Goal: Check status: Check status

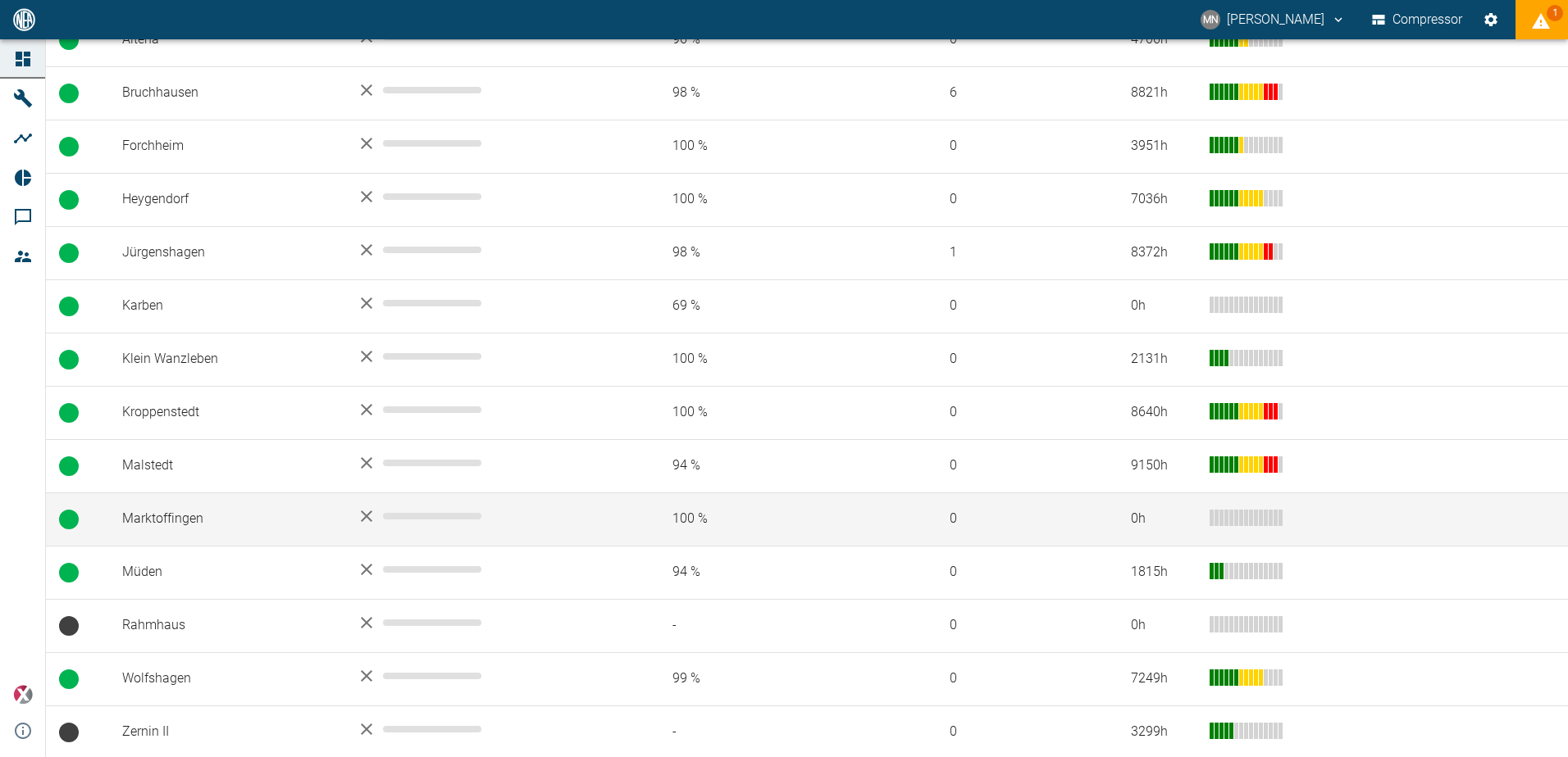
scroll to position [393, 0]
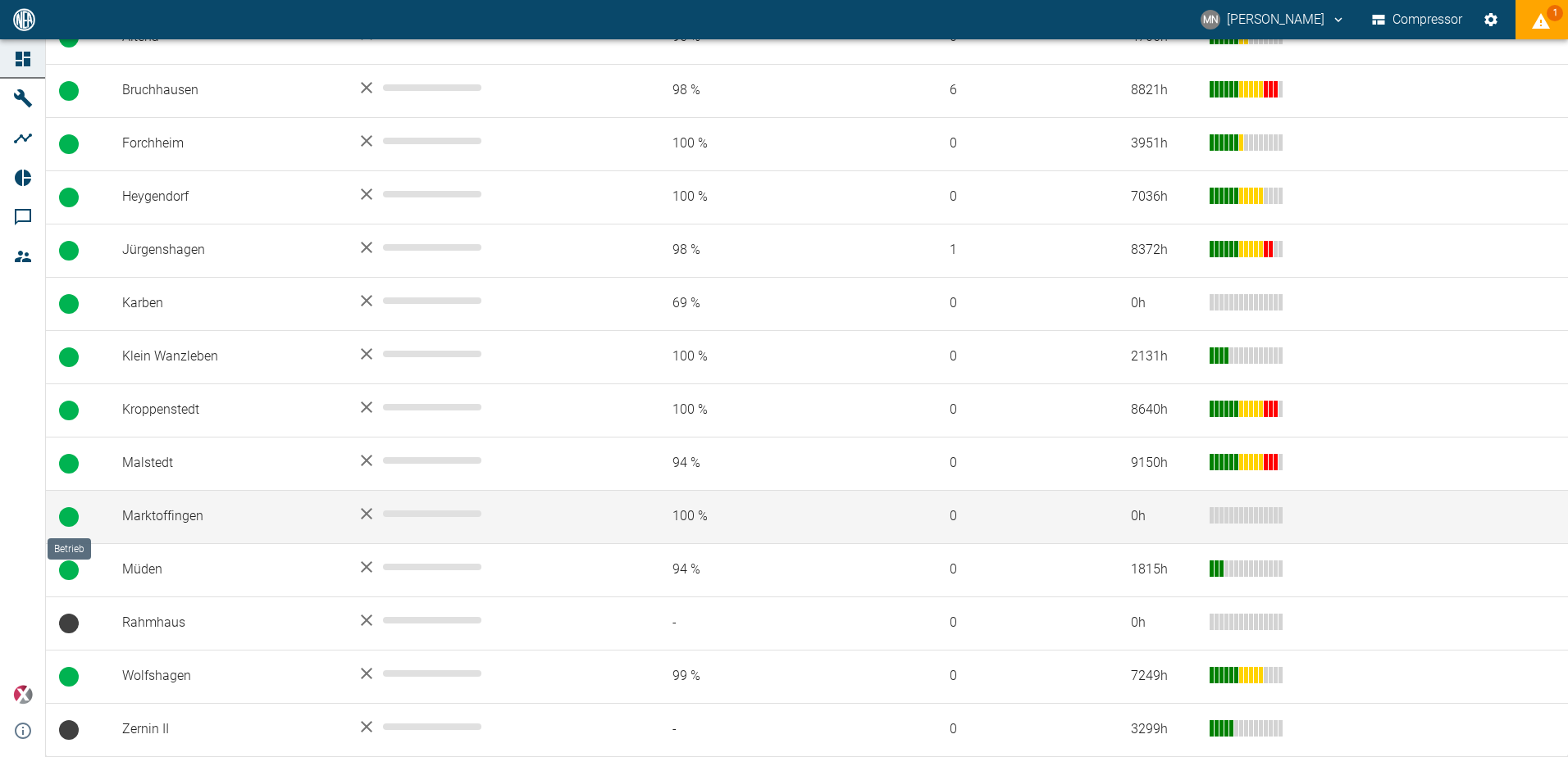
click at [72, 523] on span at bounding box center [69, 517] width 20 height 20
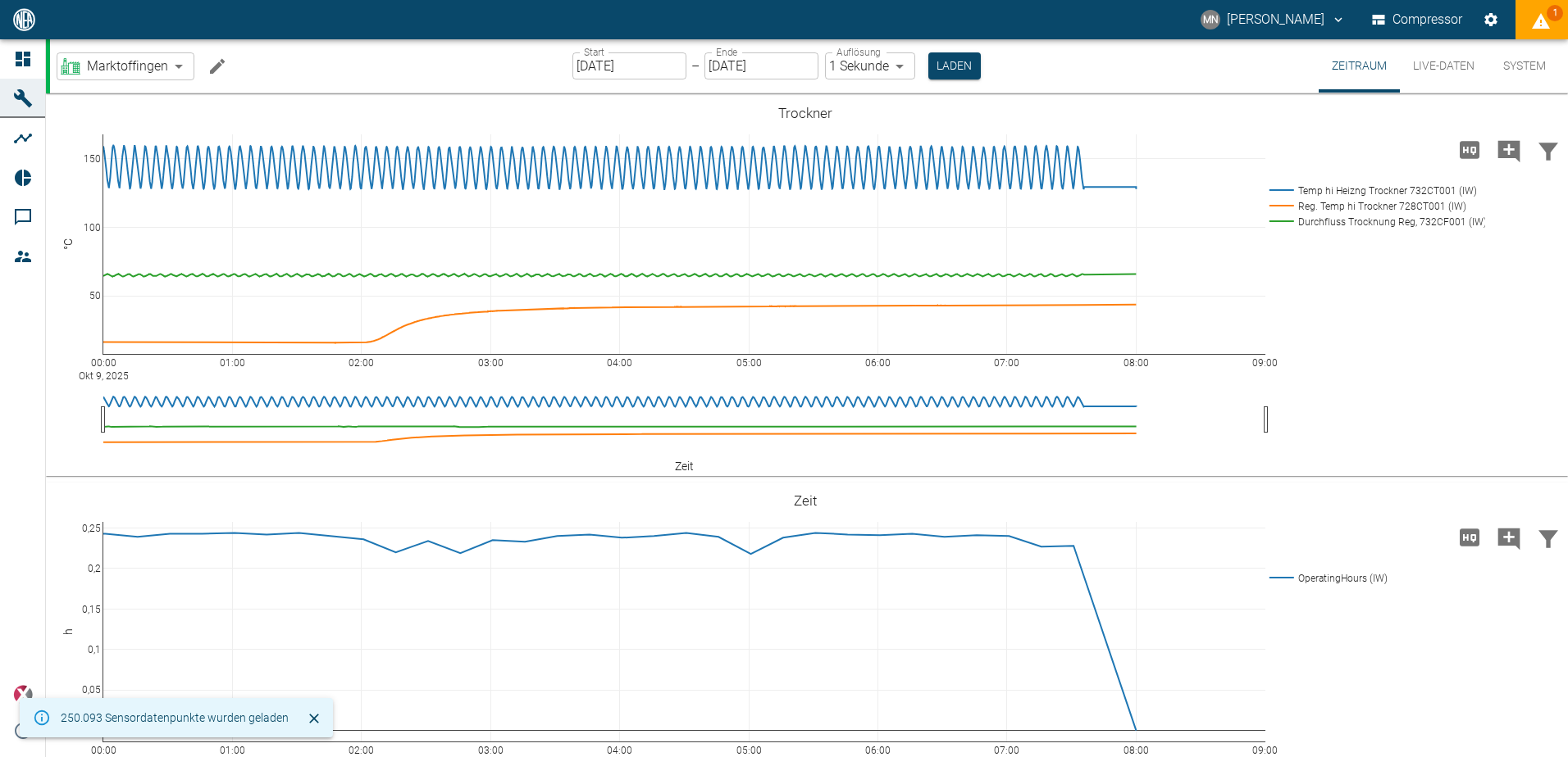
click at [661, 67] on input "[DATE]" at bounding box center [629, 66] width 114 height 27
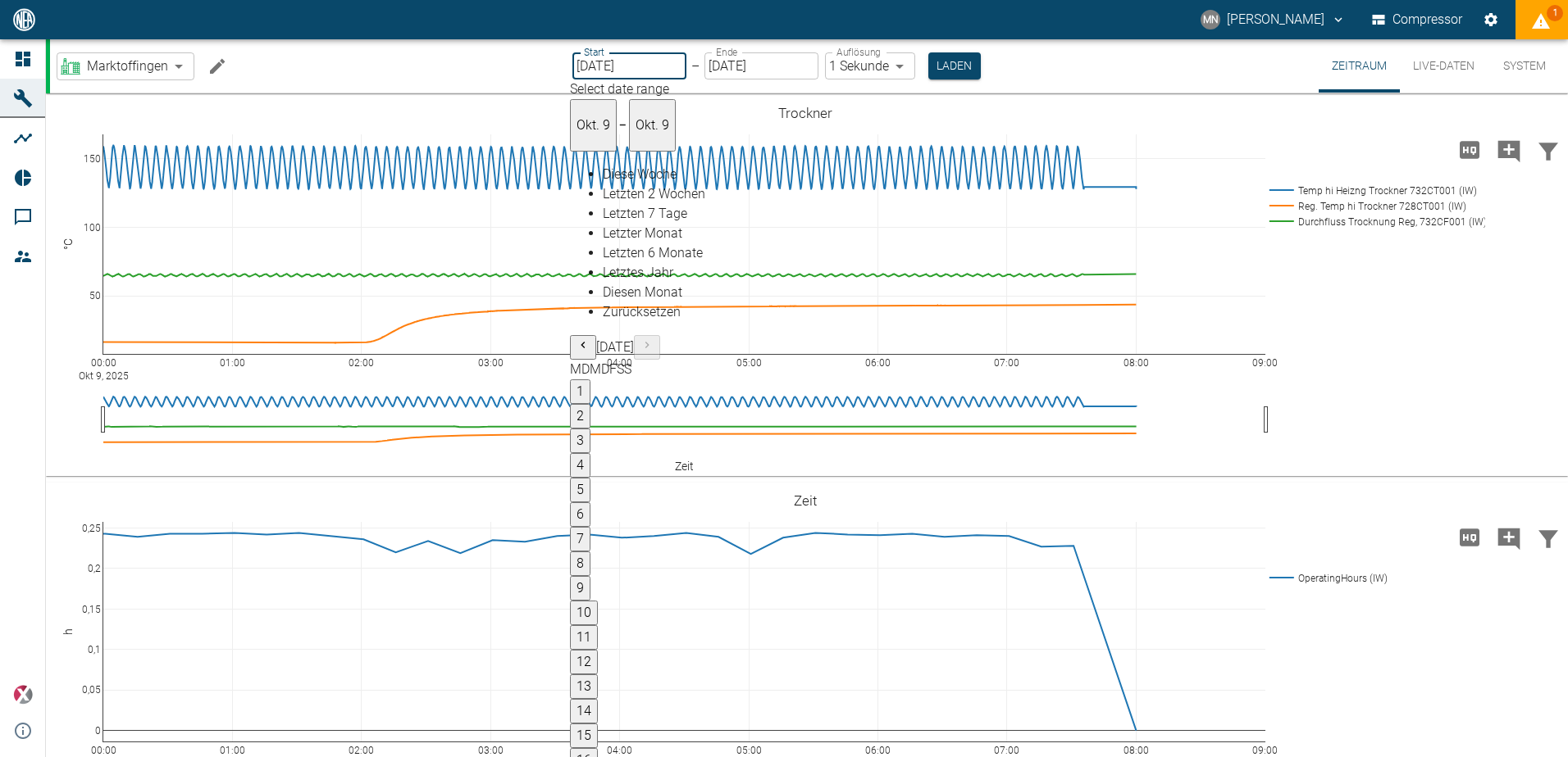
type input "[DATE]"
type input "2min"
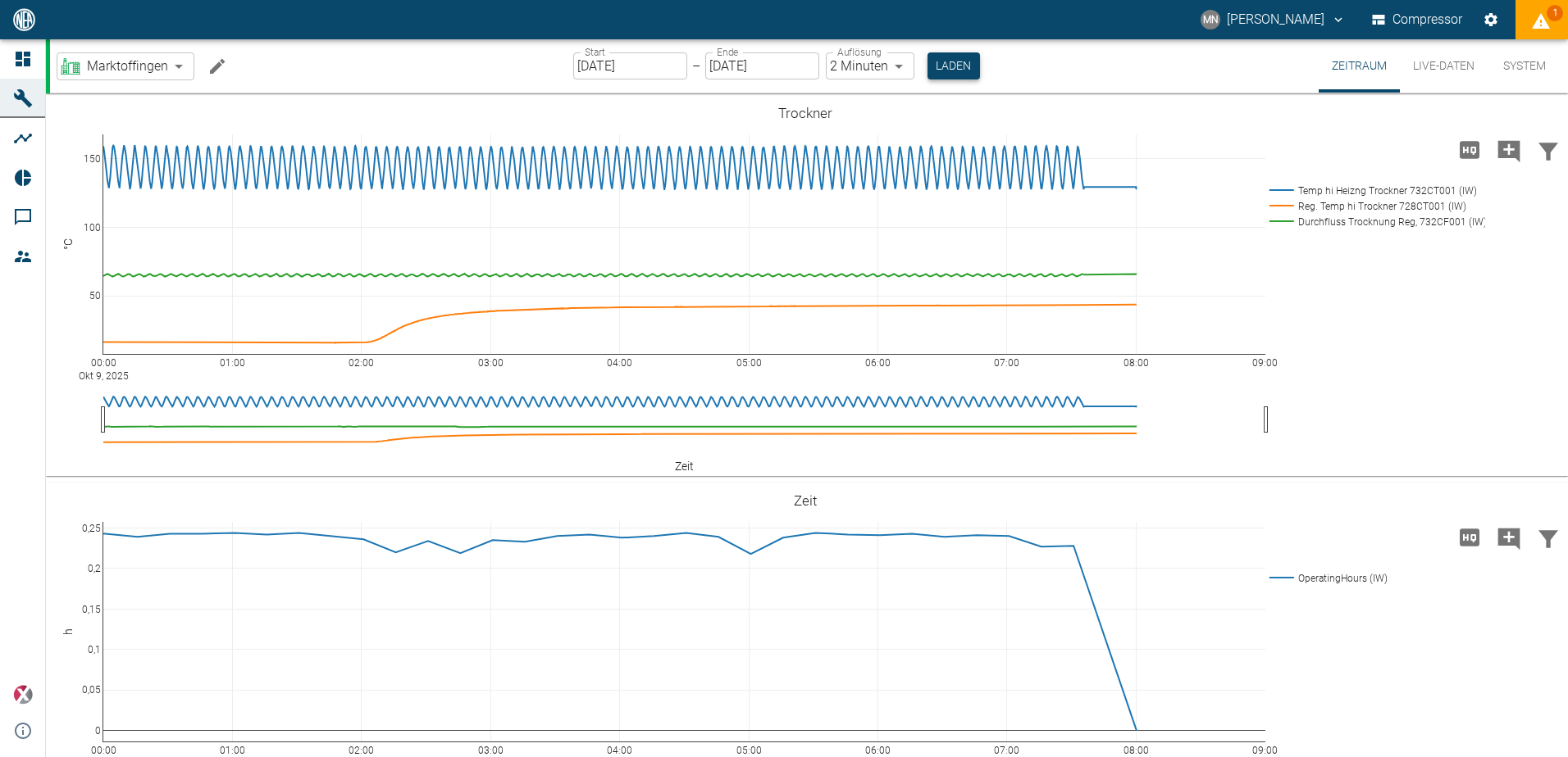
click at [955, 77] on button "Laden" at bounding box center [953, 66] width 53 height 27
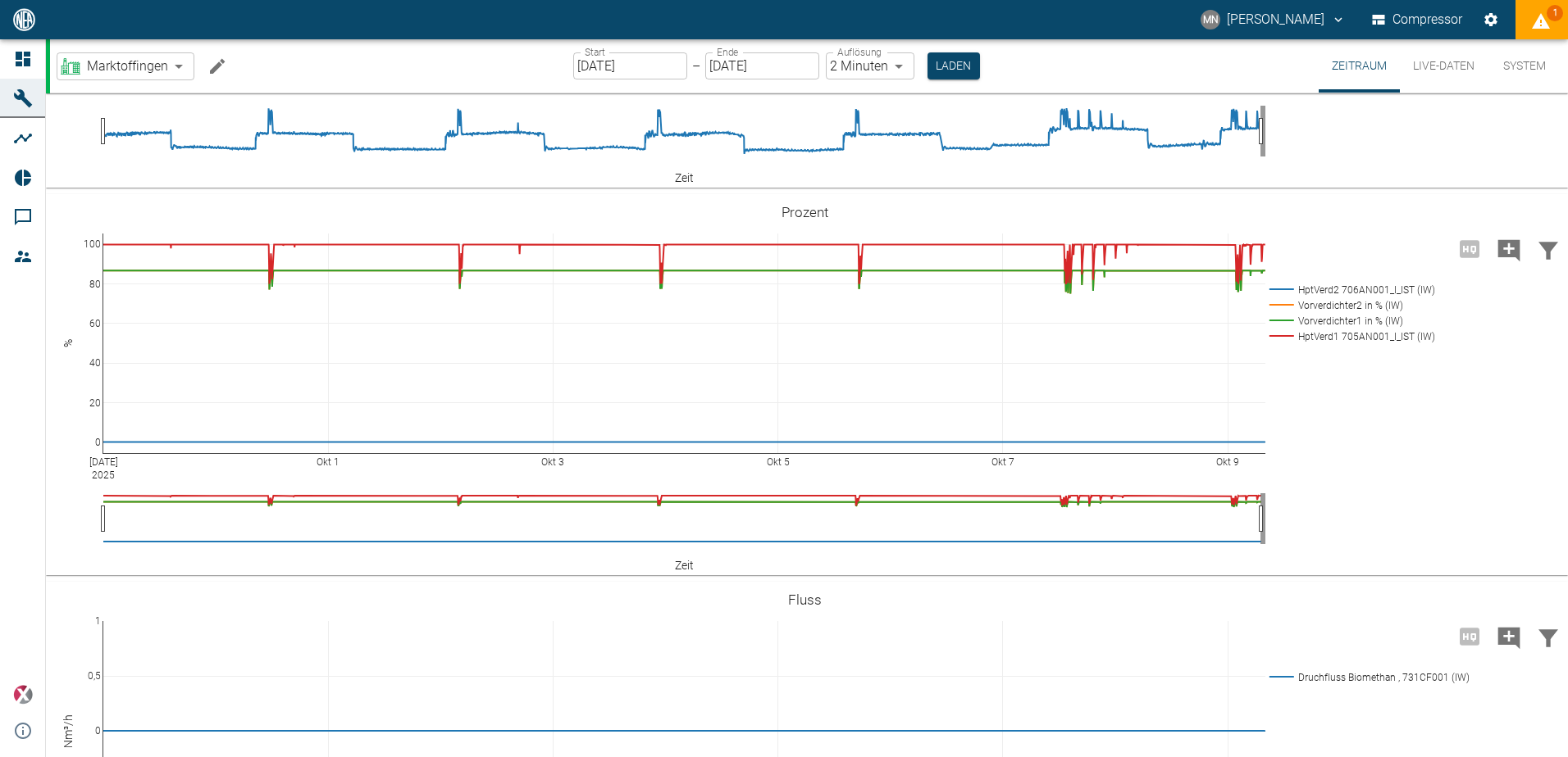
scroll to position [1150, 0]
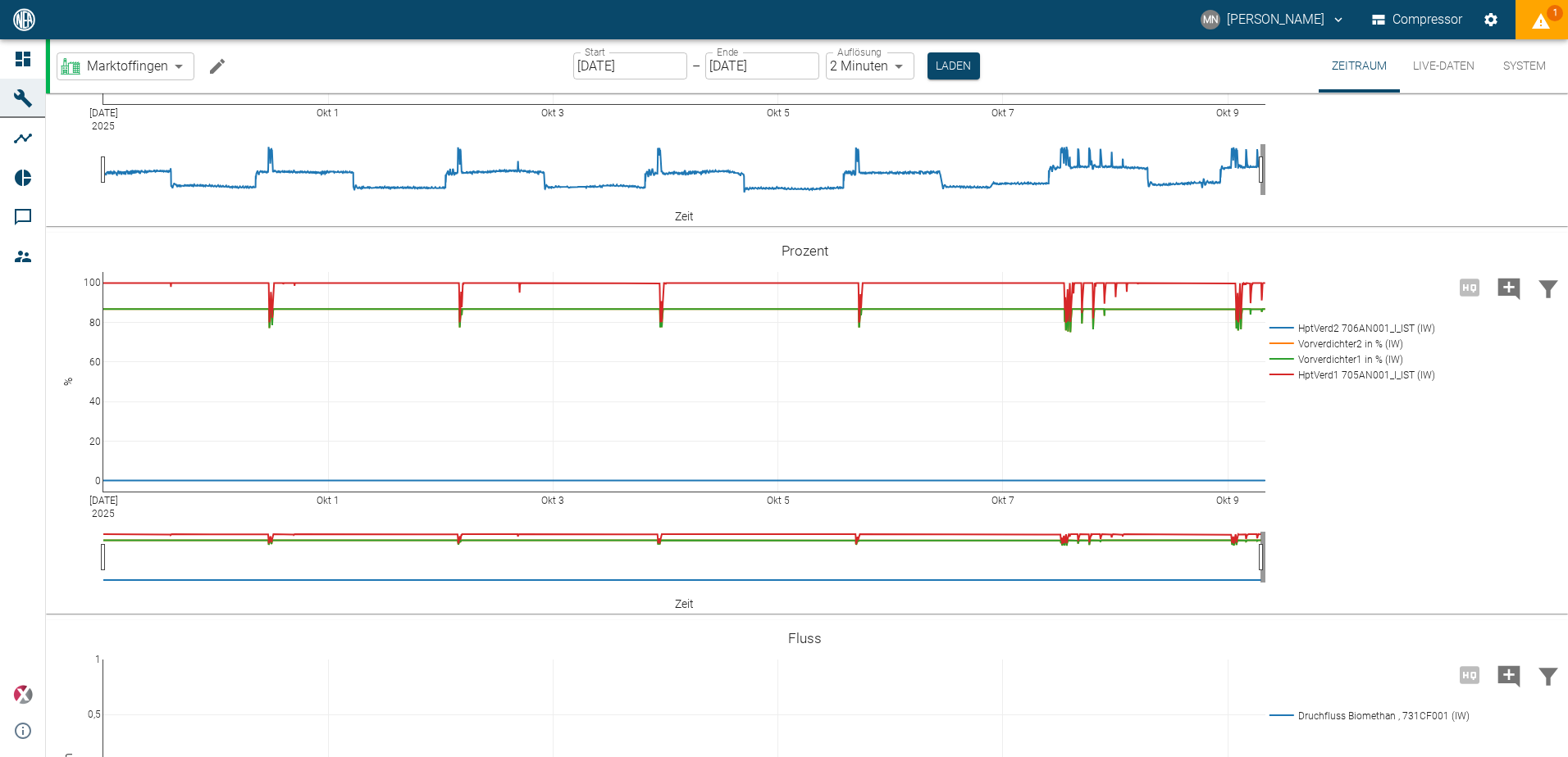
click at [674, 69] on input "[DATE]" at bounding box center [630, 66] width 114 height 27
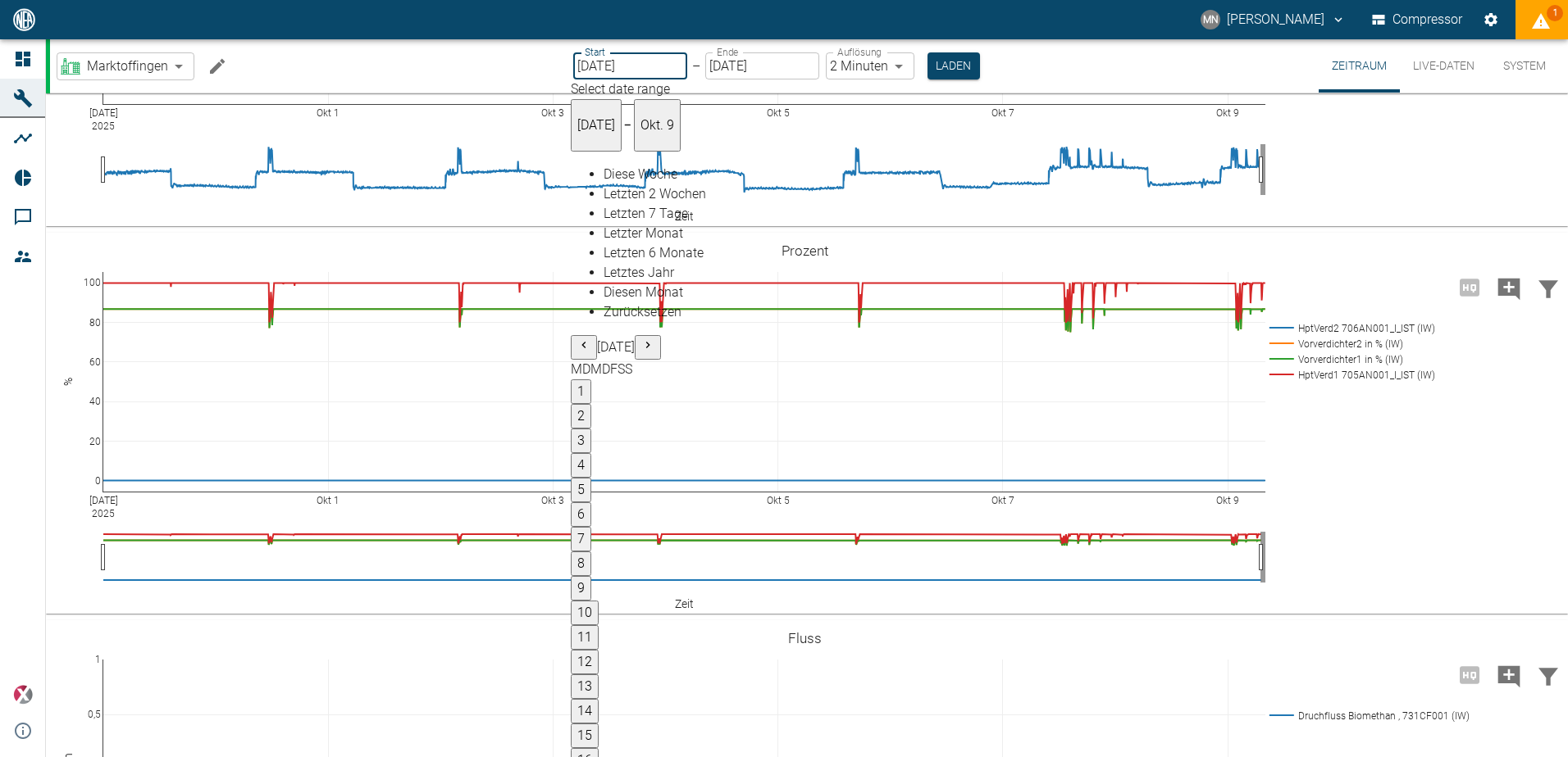
type input "[DATE]"
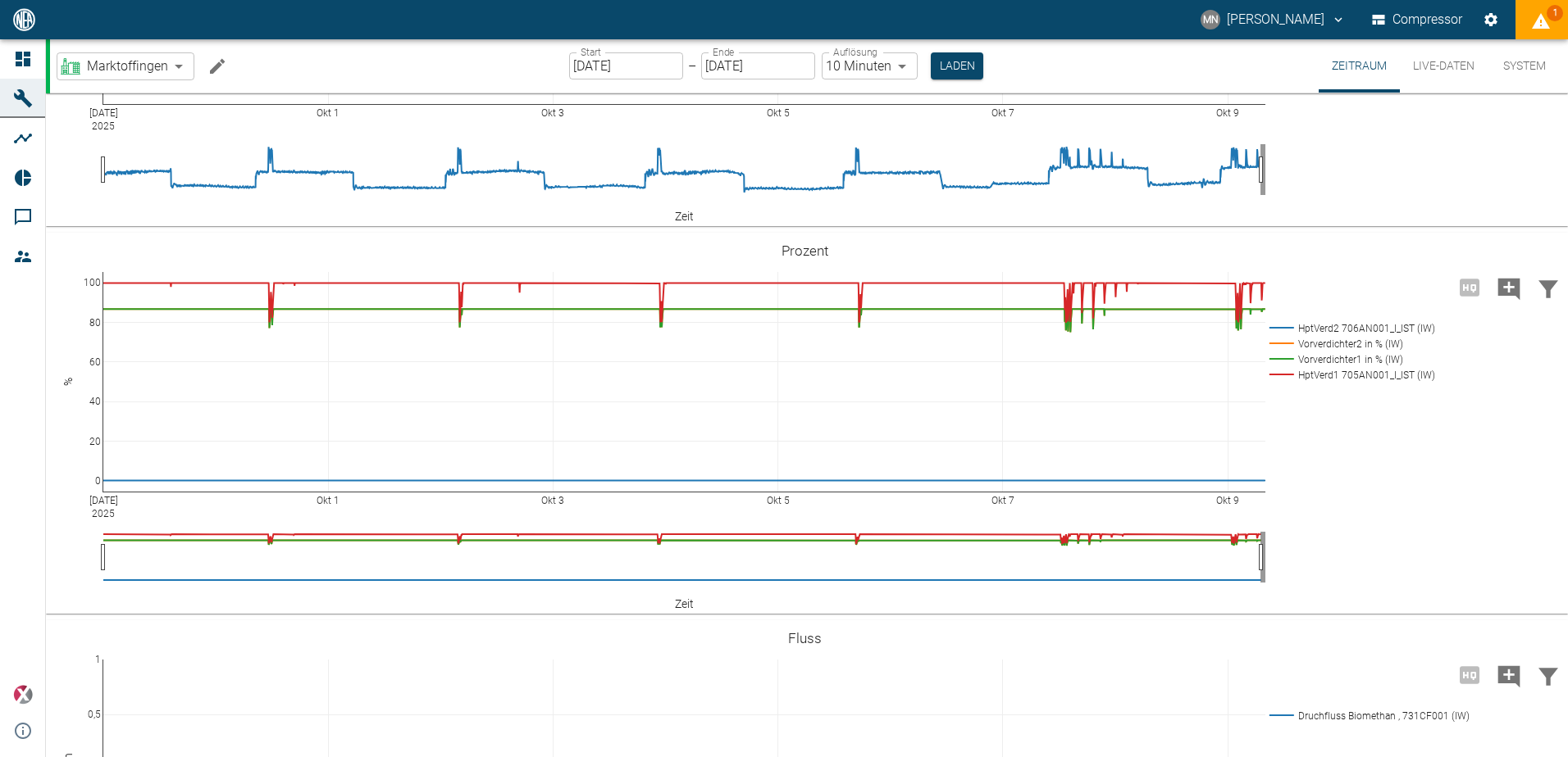
type input "10min"
drag, startPoint x: 945, startPoint y: 61, endPoint x: 916, endPoint y: 286, distance: 226.9
click at [946, 62] on button "Laden" at bounding box center [957, 66] width 53 height 27
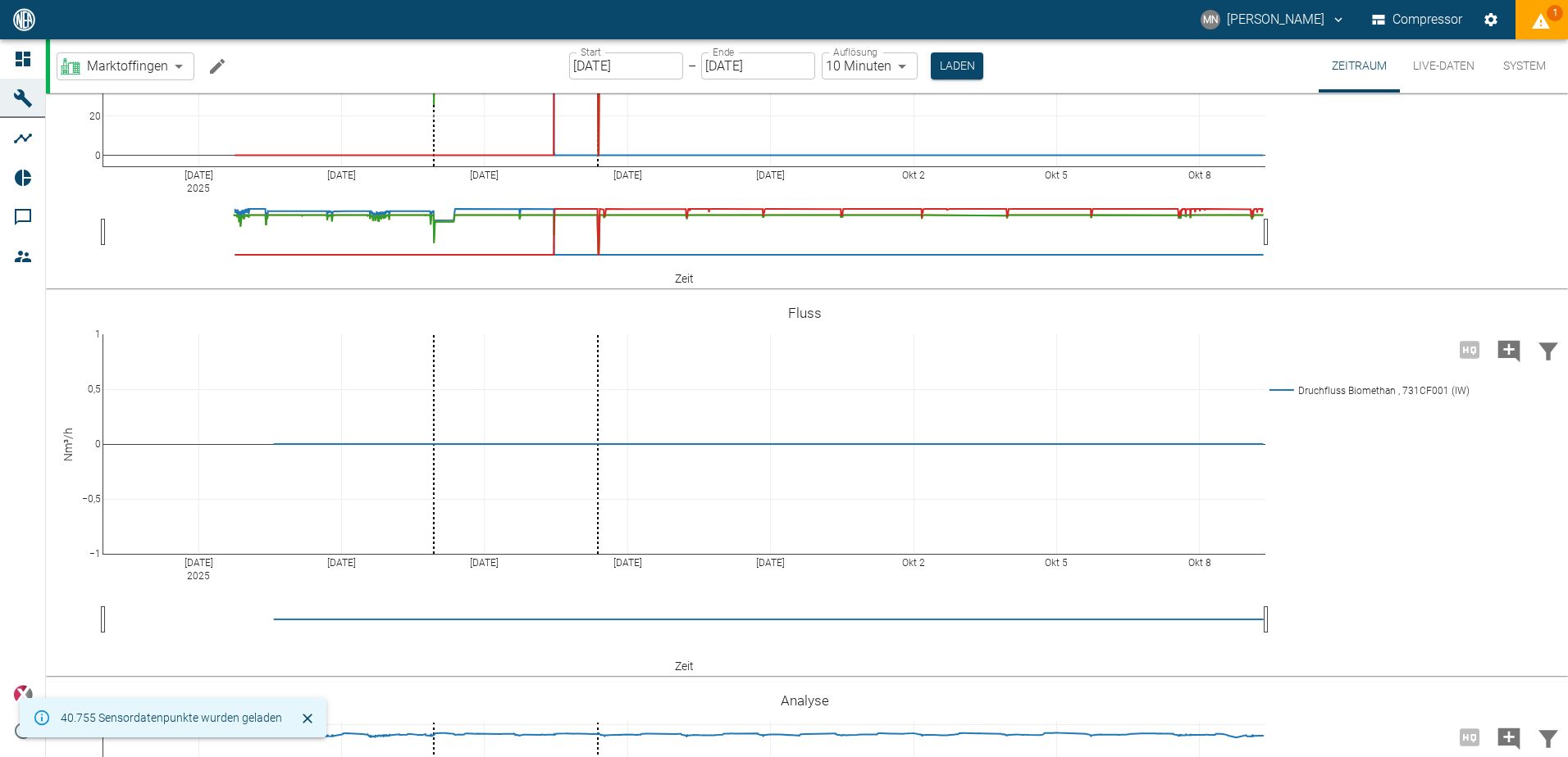
scroll to position [1396, 0]
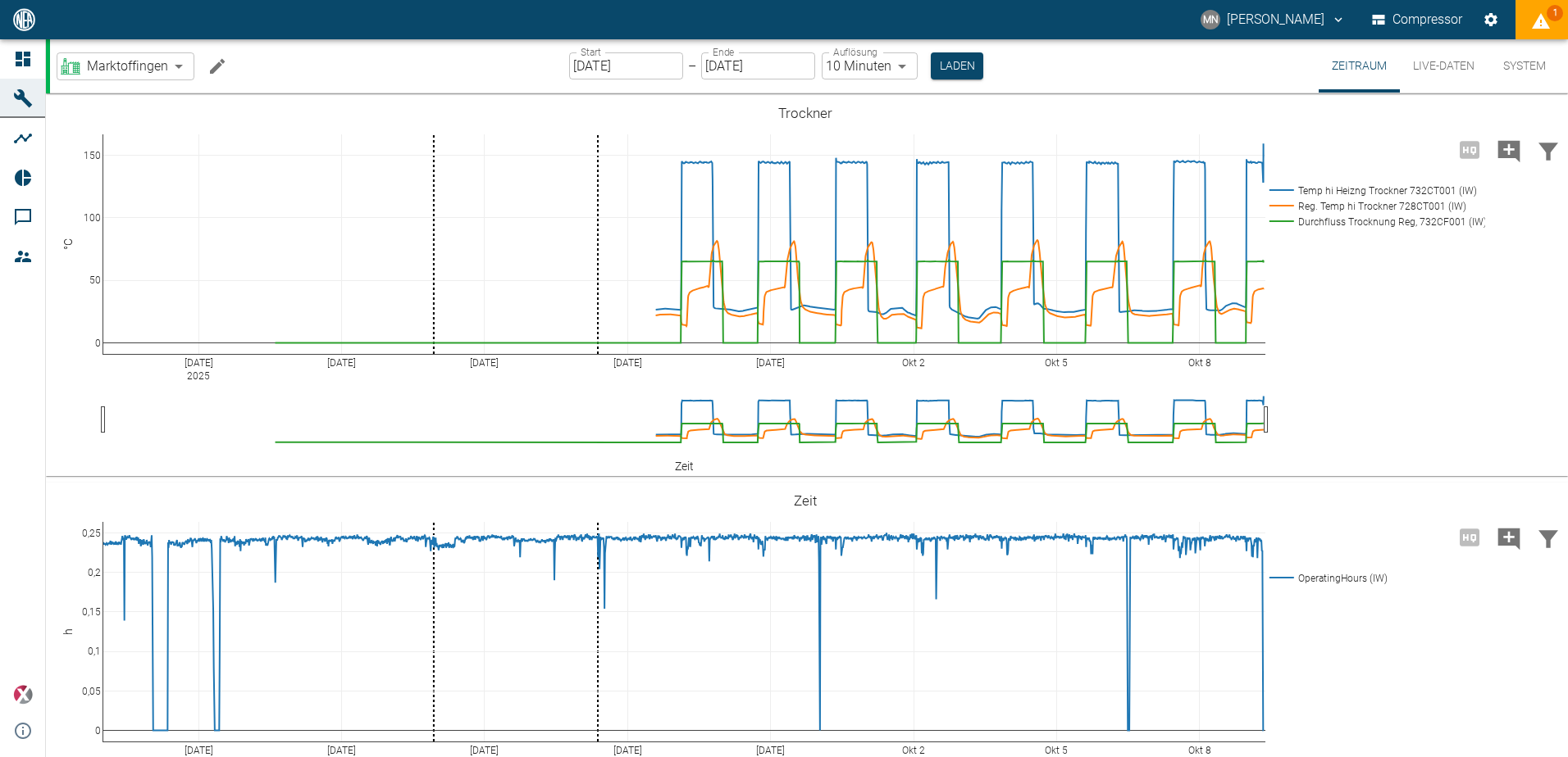
scroll to position [1396, 0]
